Goal: Information Seeking & Learning: Learn about a topic

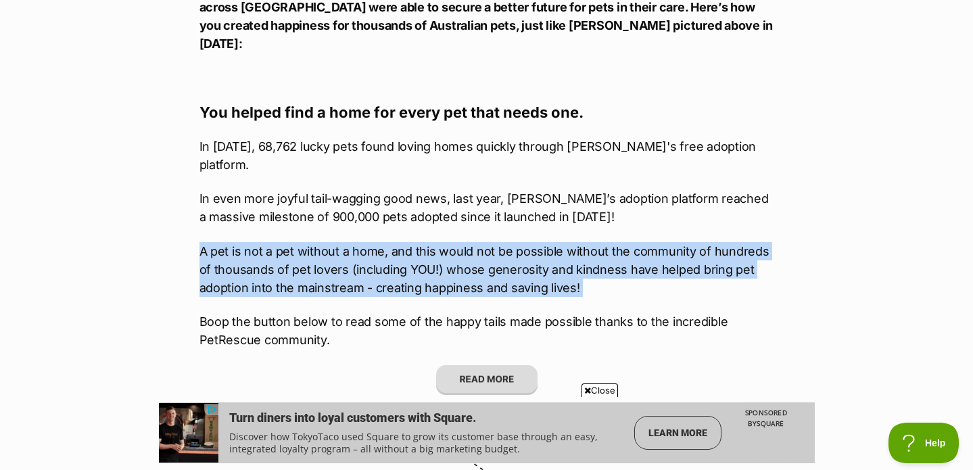
drag, startPoint x: 194, startPoint y: 214, endPoint x: 659, endPoint y: 264, distance: 467.7
copy div "A pet is not a pet without a home, and this would not be possible without the c…"
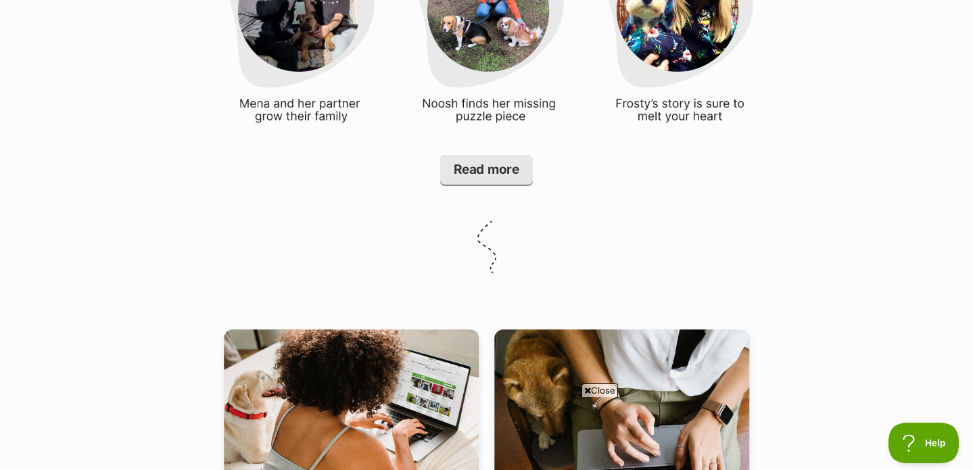
scroll to position [2297, 0]
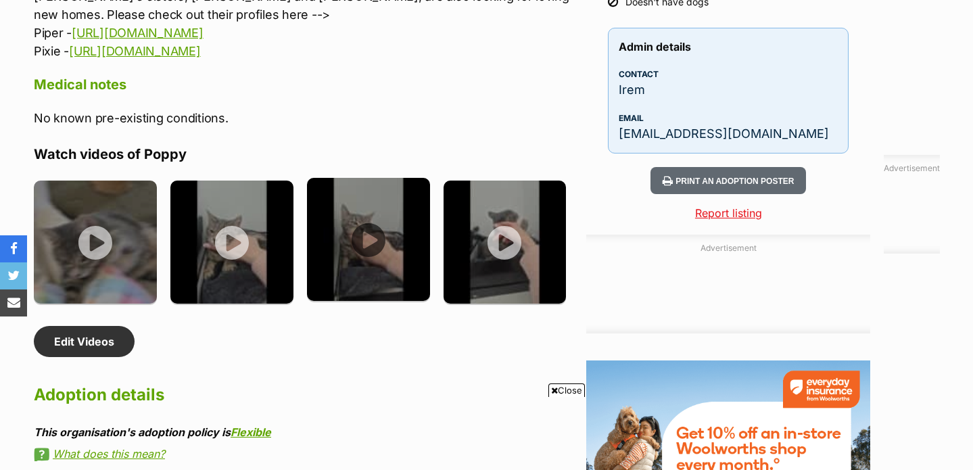
click at [381, 201] on img at bounding box center [368, 239] width 123 height 123
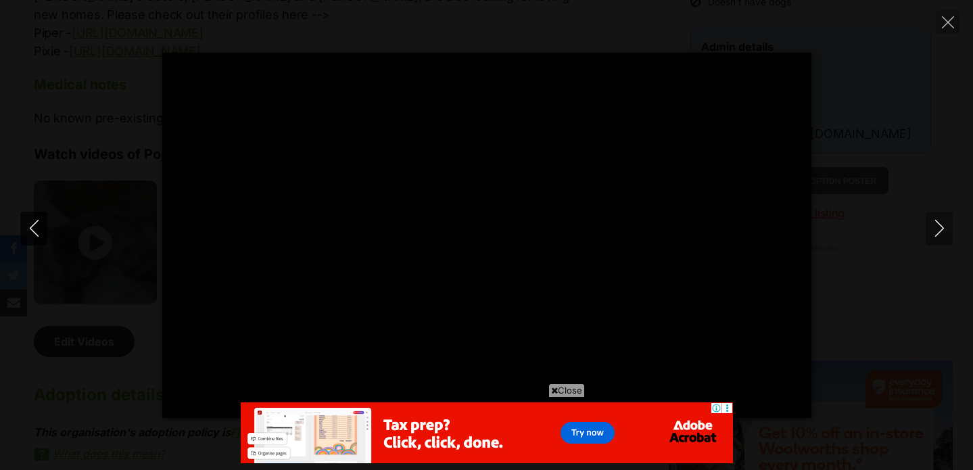
click at [32, 236] on icon "Previous" at bounding box center [34, 228] width 17 height 17
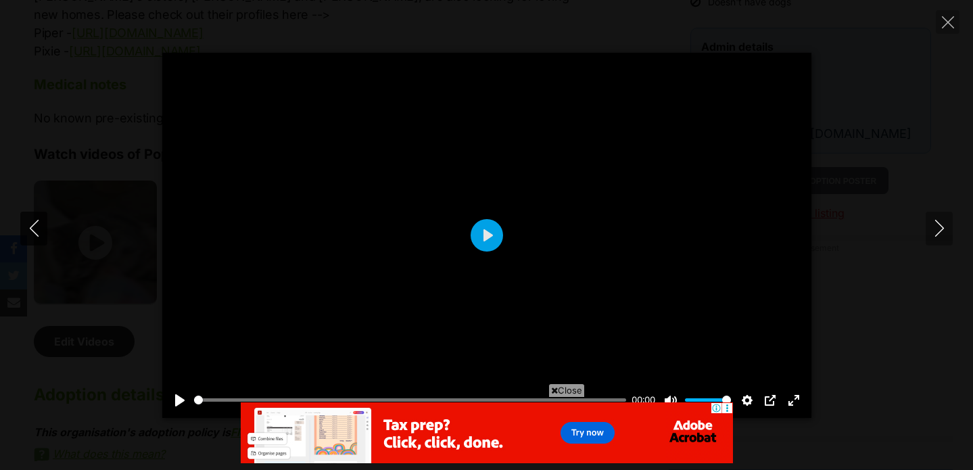
type input "13.02"
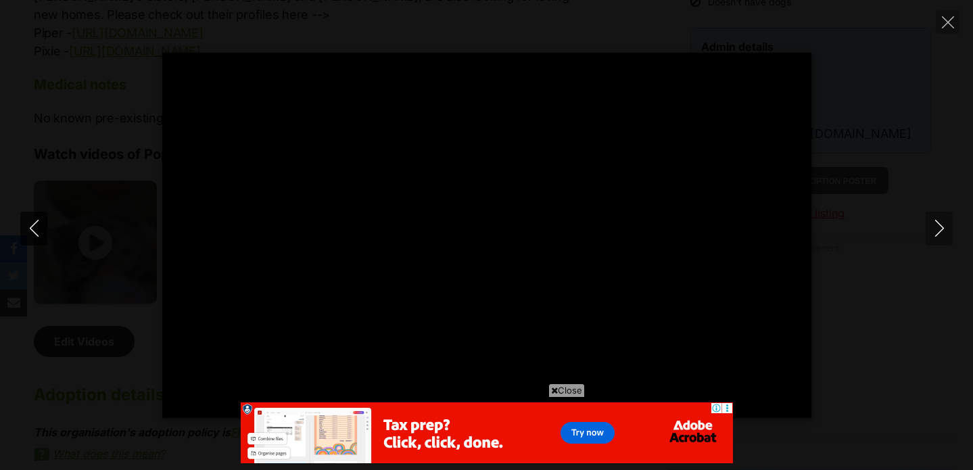
click at [32, 236] on icon "Previous" at bounding box center [34, 228] width 17 height 17
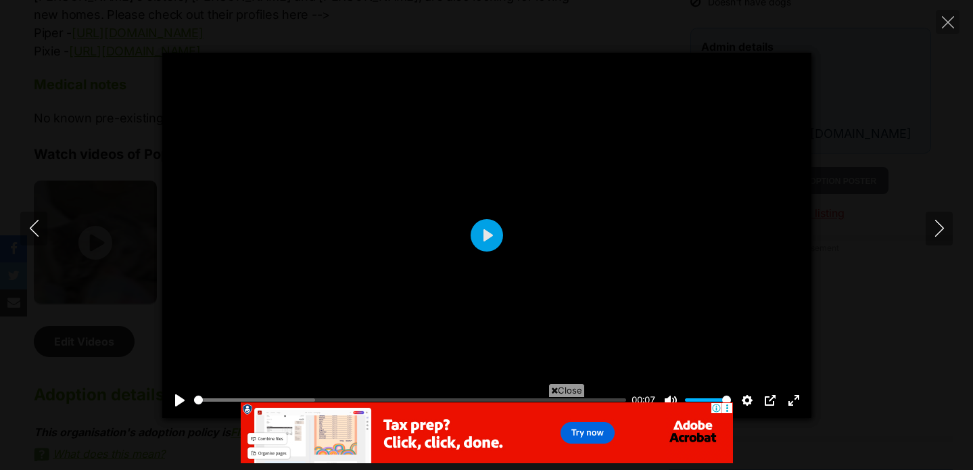
type input "26.99"
click at [853, 152] on div "Pause Play % buffered 00:00 00:07 Unmute Mute Disable captions Enable captions …" at bounding box center [486, 235] width 973 height 365
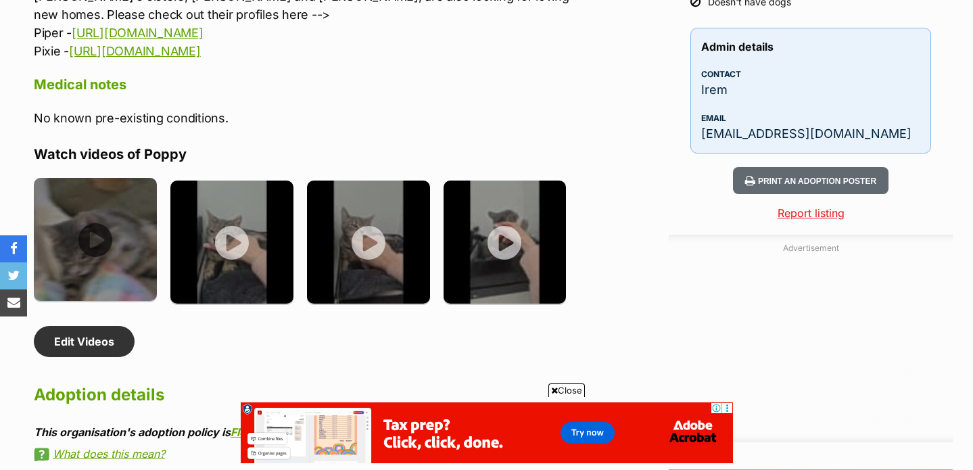
click at [75, 197] on img at bounding box center [95, 239] width 123 height 123
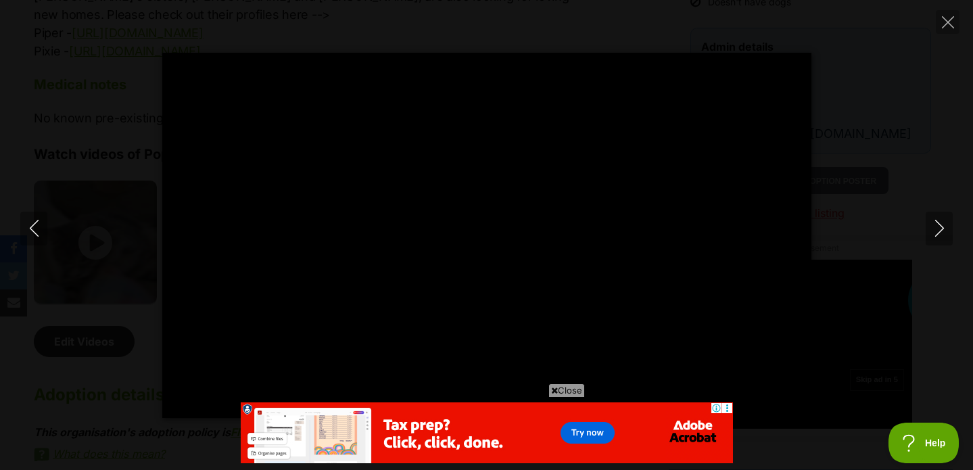
click at [99, 201] on div "Pause Play % buffered 00:00 -00:05 Unmute Mute Disable captions Enable captions…" at bounding box center [486, 235] width 973 height 365
type input "27.71"
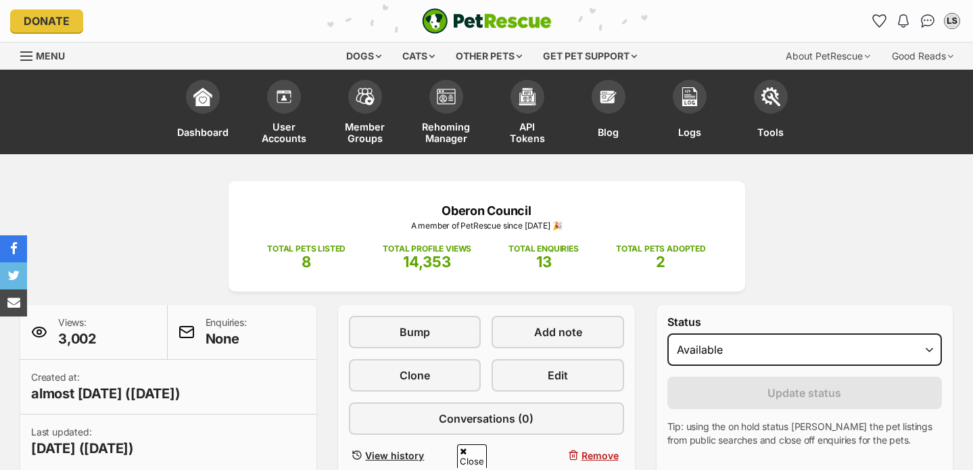
scroll to position [451, 0]
